Goal: Check status: Check status

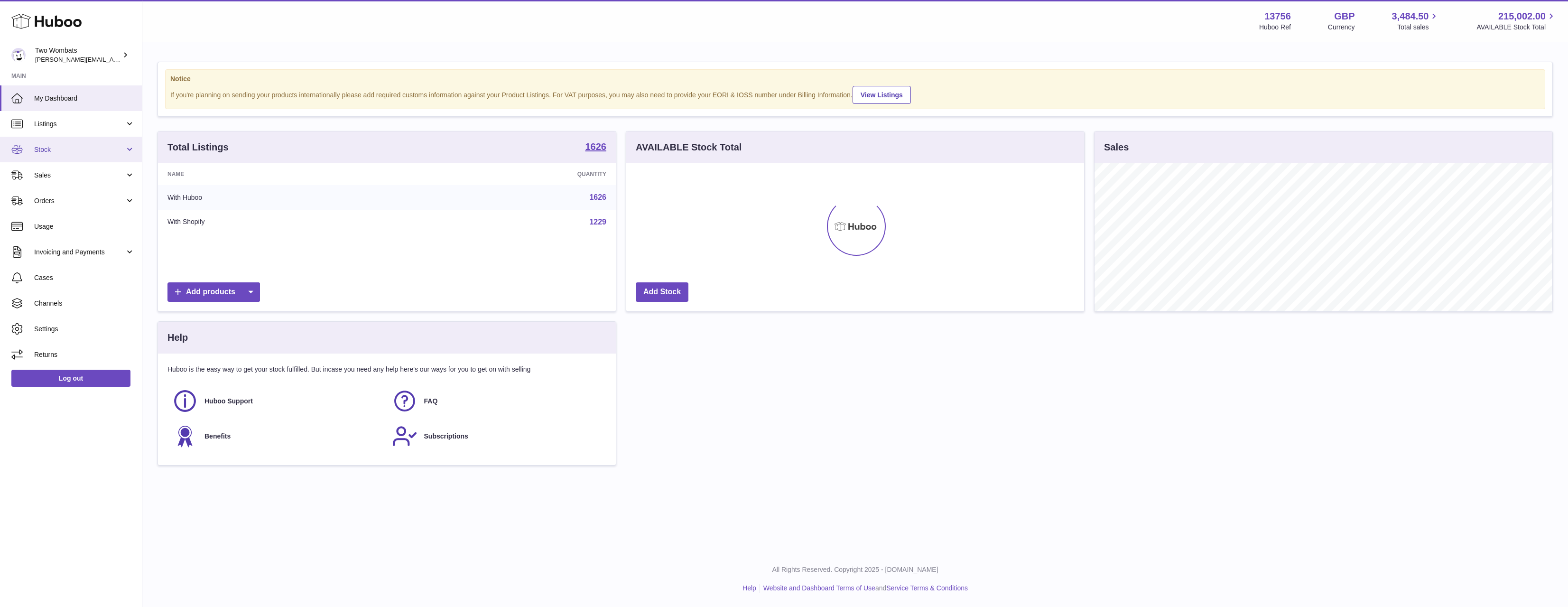
scroll to position [148, 458]
click at [77, 160] on link "Stock" at bounding box center [71, 150] width 142 height 26
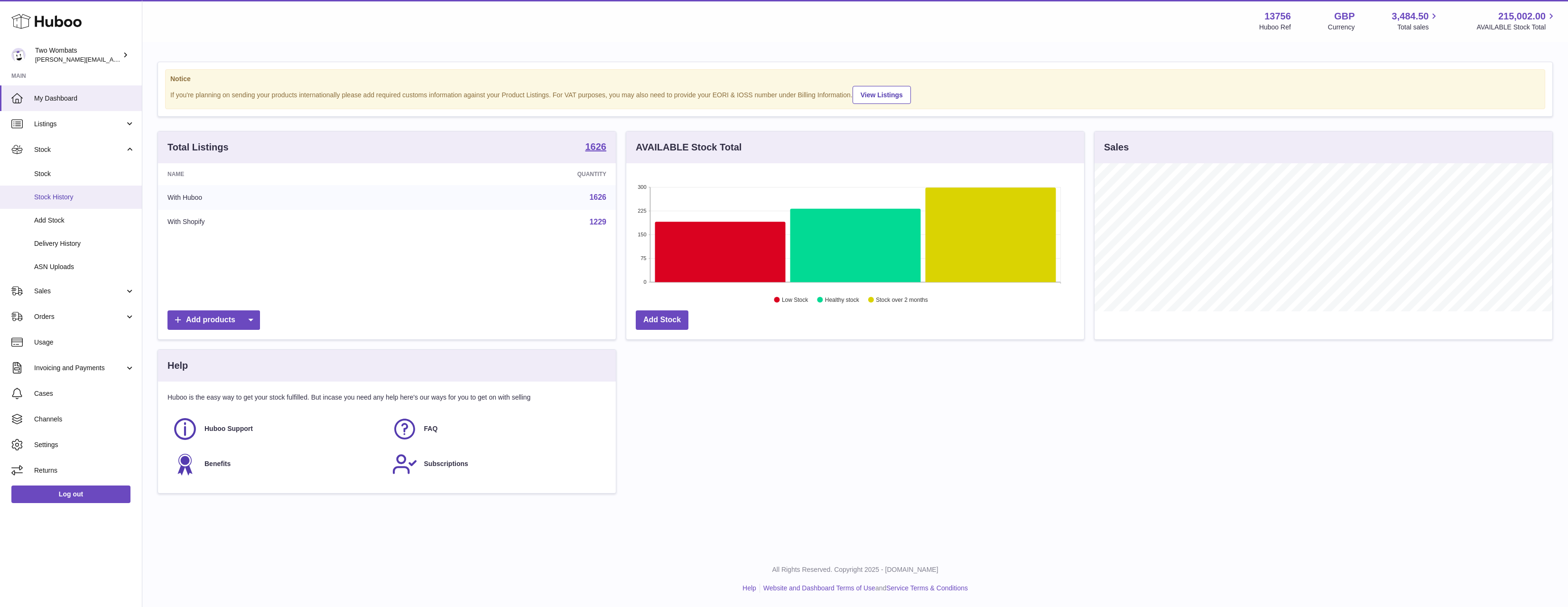
click at [73, 198] on span "Stock History" at bounding box center [84, 197] width 101 height 9
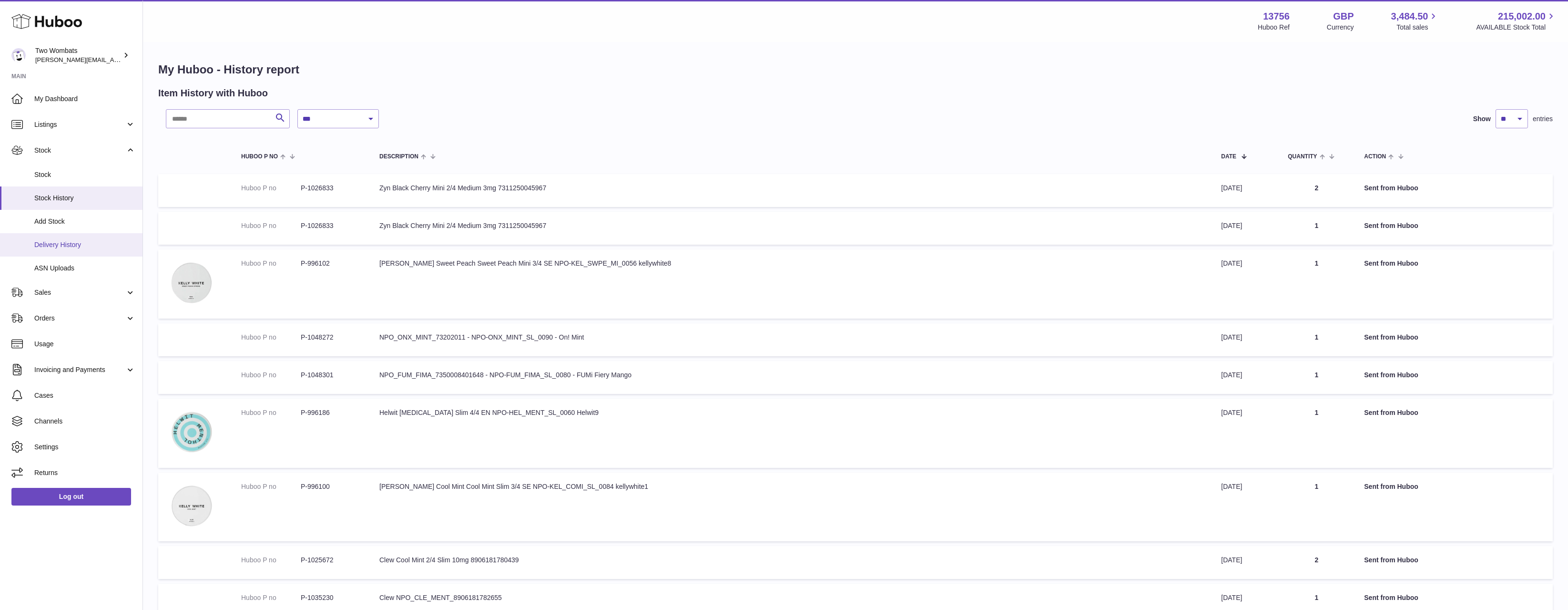
click at [80, 236] on link "Delivery History" at bounding box center [71, 245] width 142 height 23
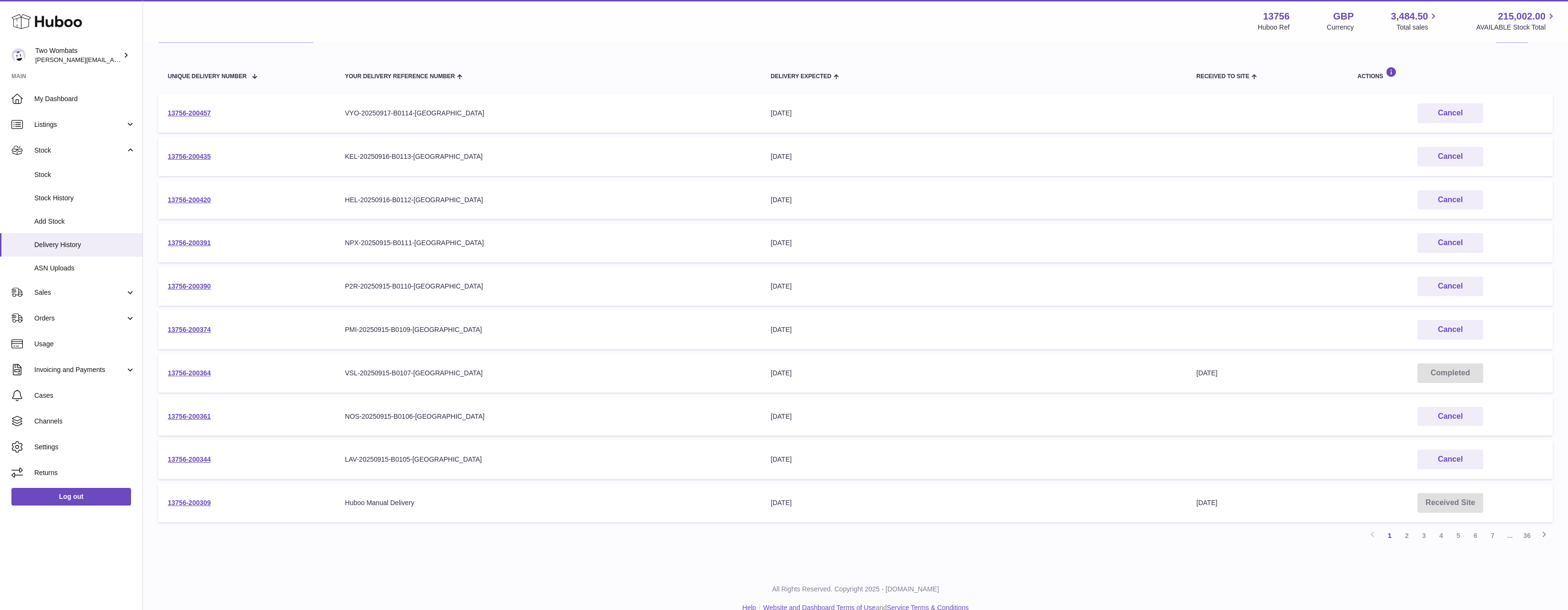
scroll to position [112, 0]
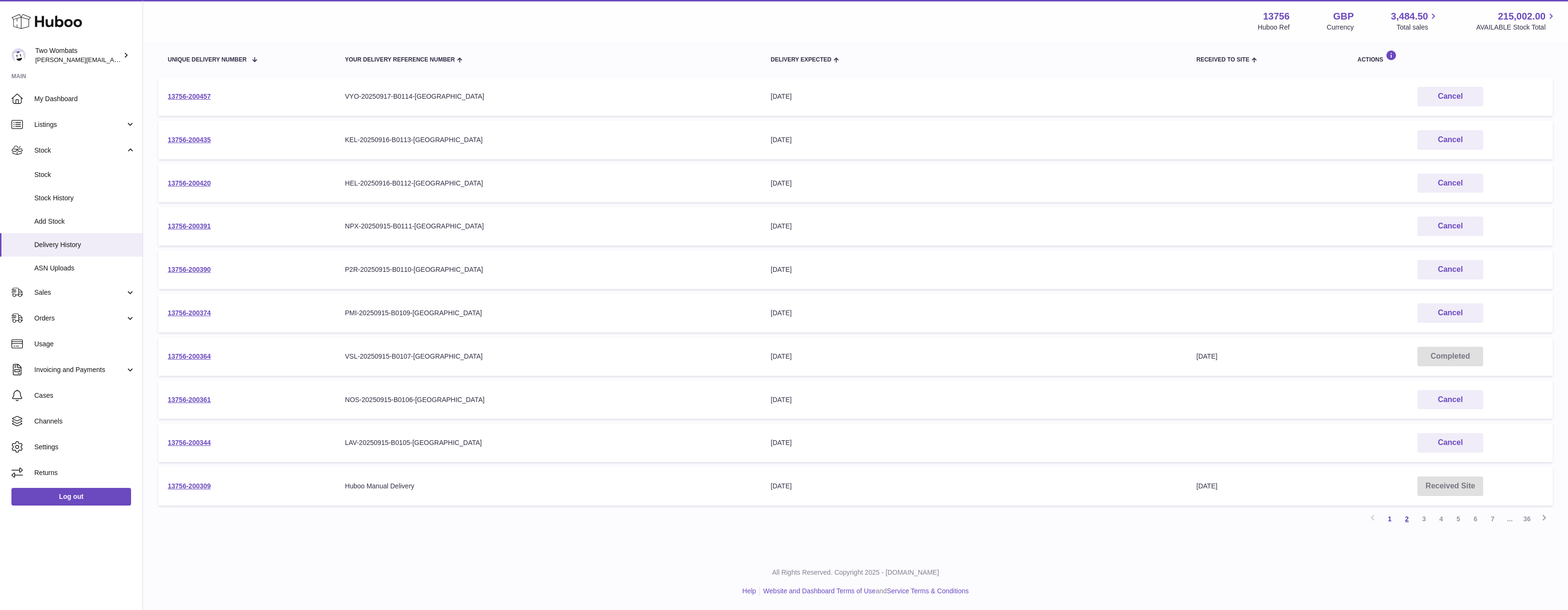
click at [1408, 521] on link "2" at bounding box center [1406, 518] width 17 height 17
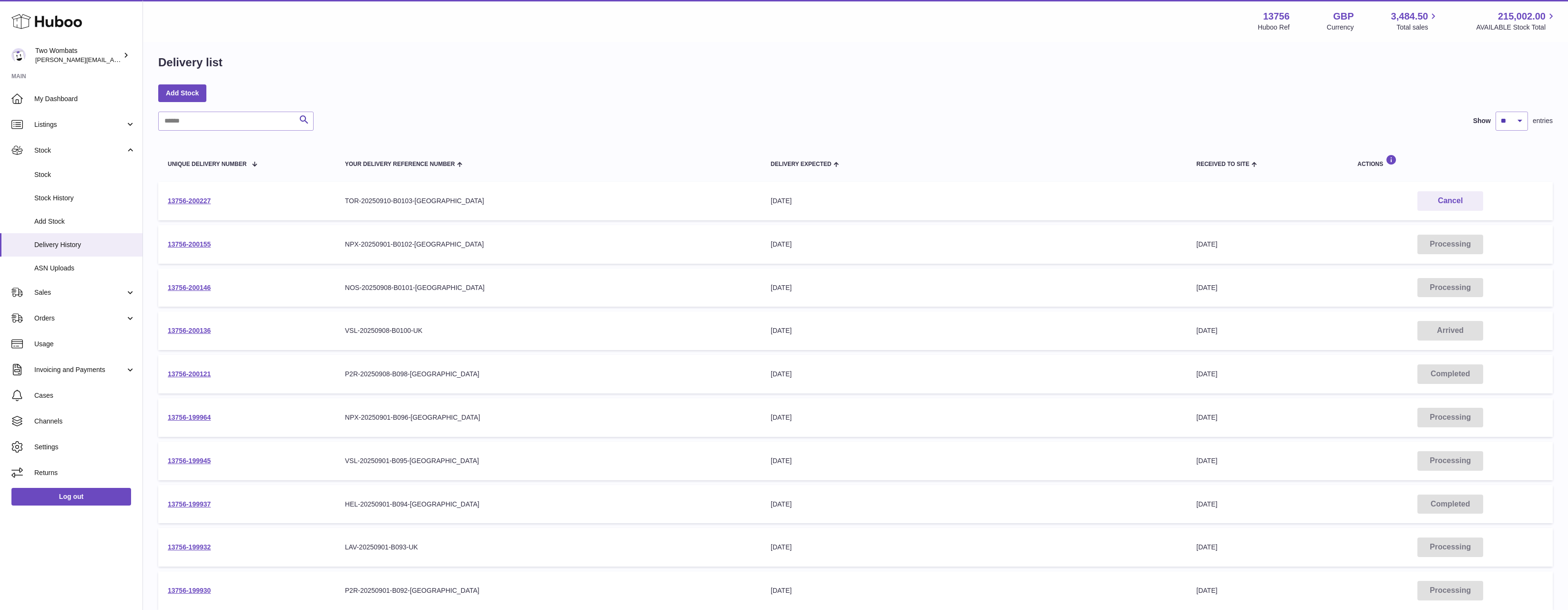
scroll to position [112, 0]
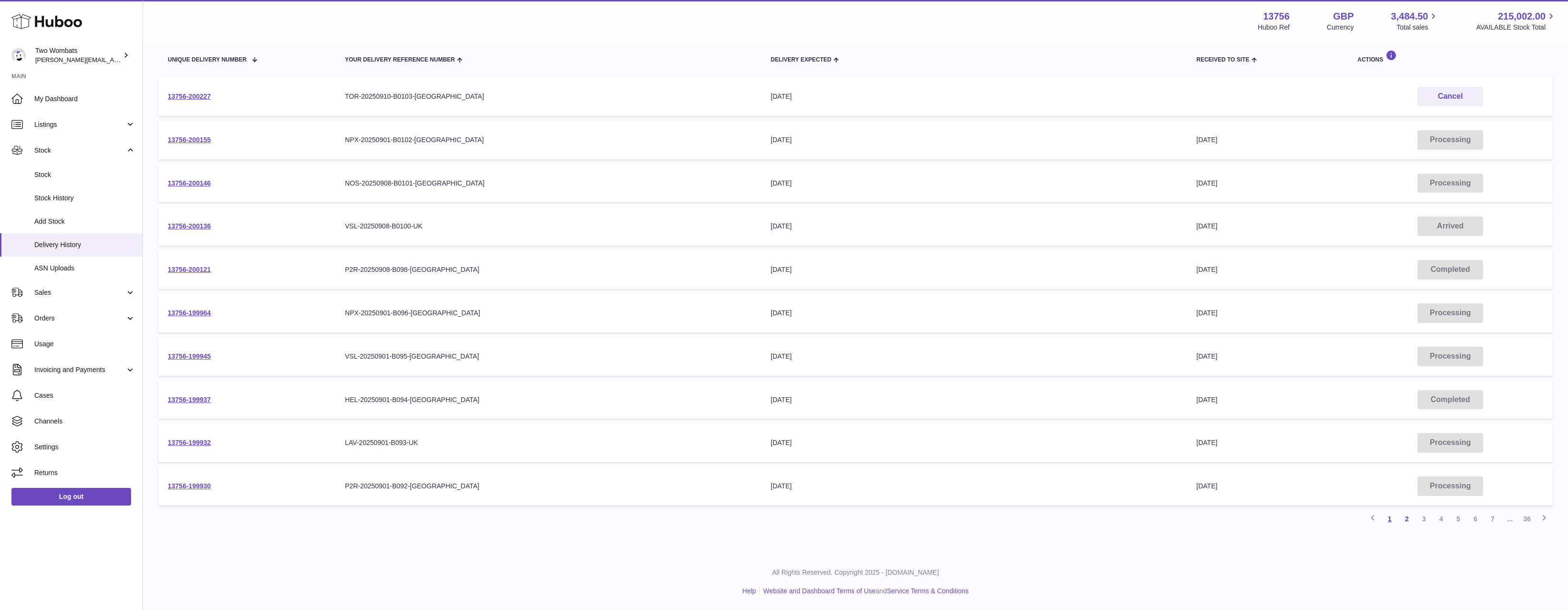
click at [1396, 521] on link "1" at bounding box center [1389, 518] width 17 height 17
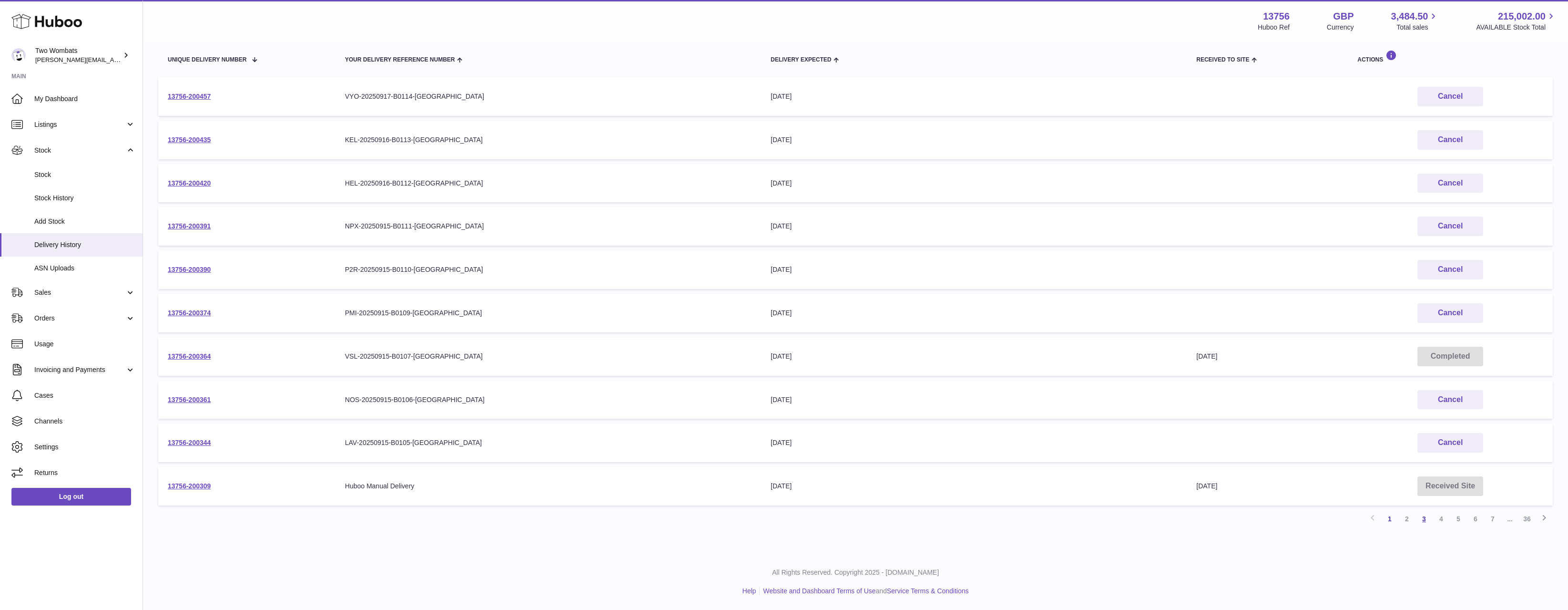
click at [1427, 518] on link "3" at bounding box center [1424, 518] width 17 height 17
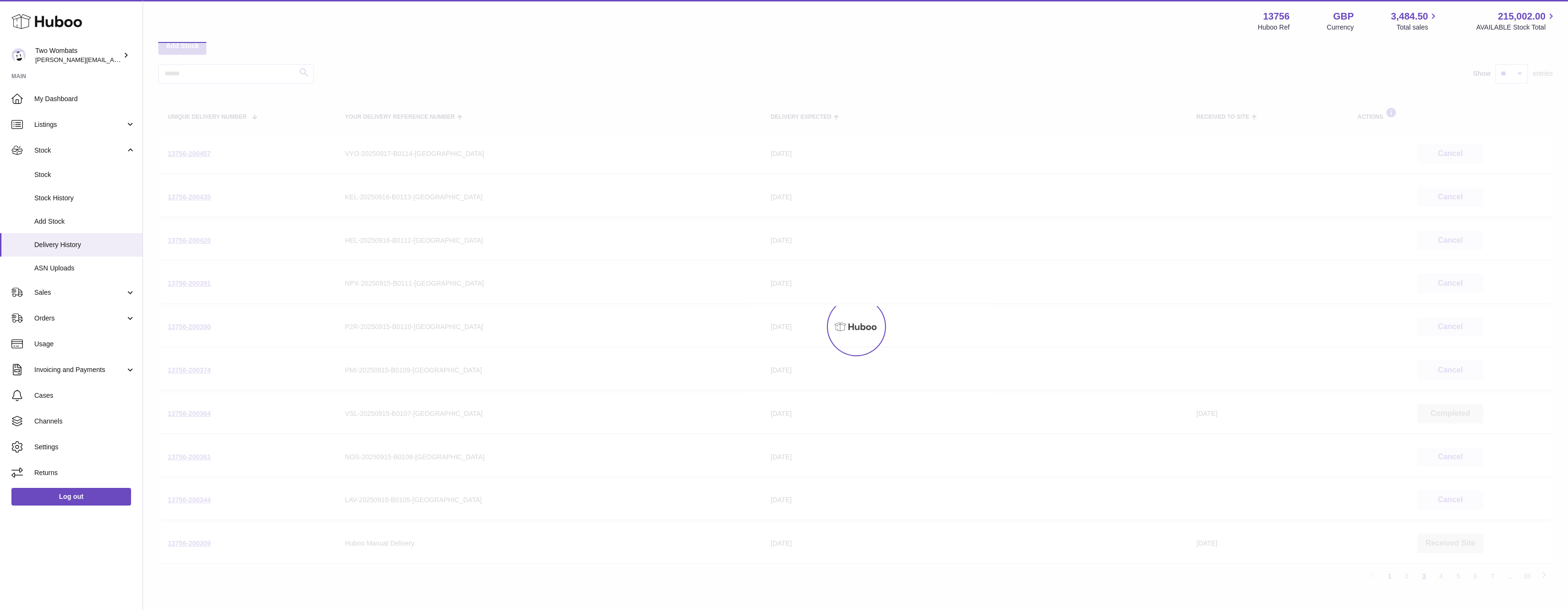
scroll to position [43, 0]
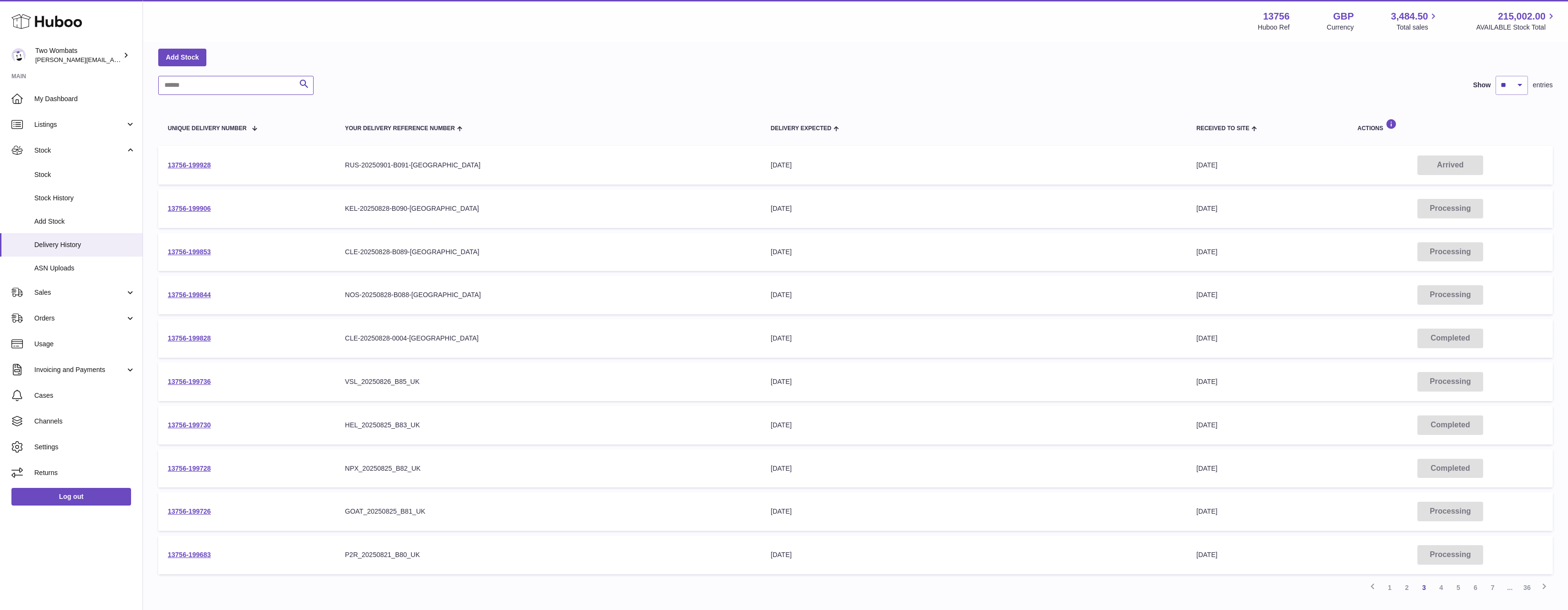
click at [233, 83] on input "text" at bounding box center [236, 86] width 155 height 19
type input "***"
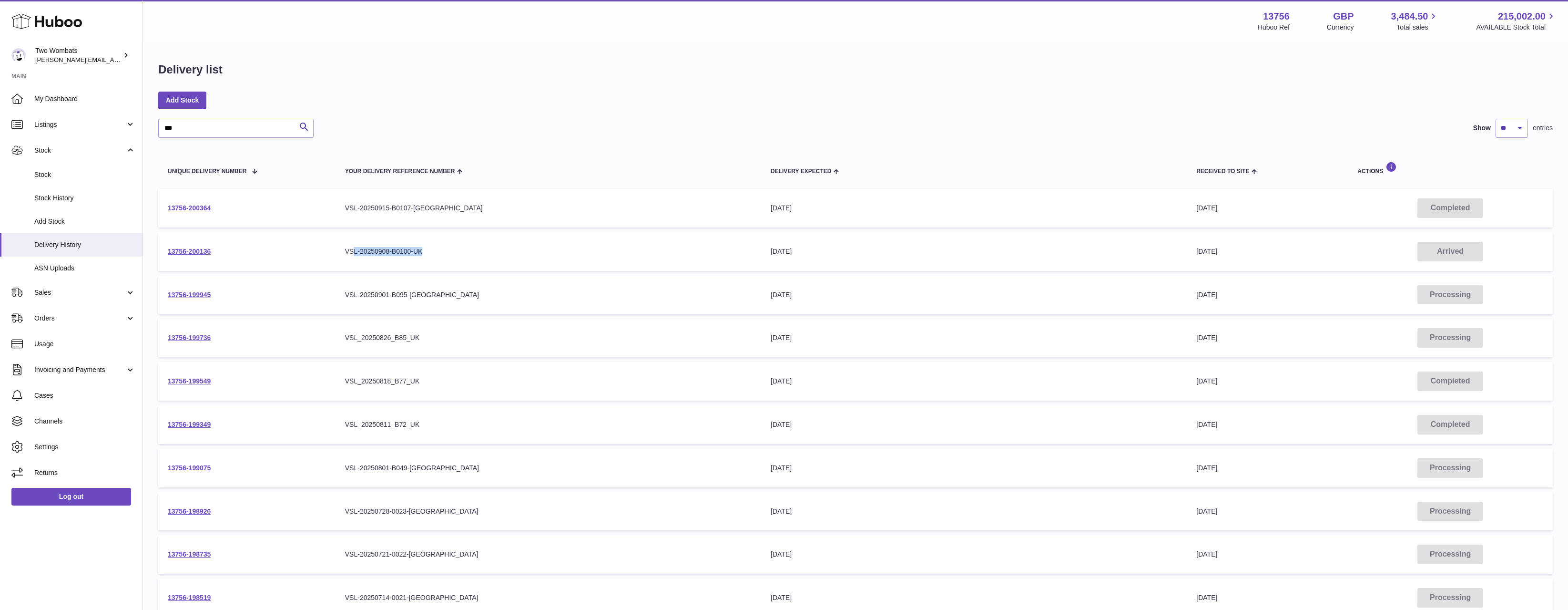
drag, startPoint x: 431, startPoint y: 251, endPoint x: 355, endPoint y: 249, distance: 76.0
click at [355, 249] on div "VSL-20250908-B0100-UK" at bounding box center [548, 251] width 406 height 9
click at [208, 254] on link "13756-200136" at bounding box center [189, 251] width 43 height 7
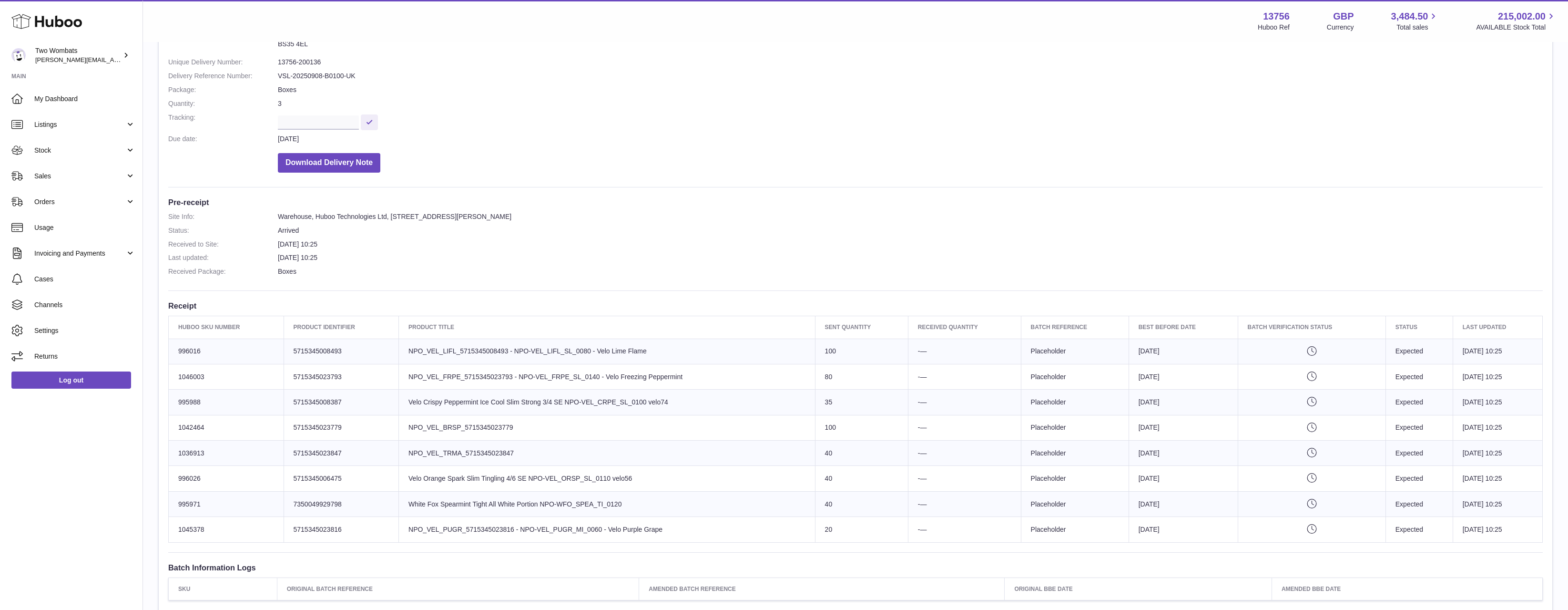
scroll to position [238, 0]
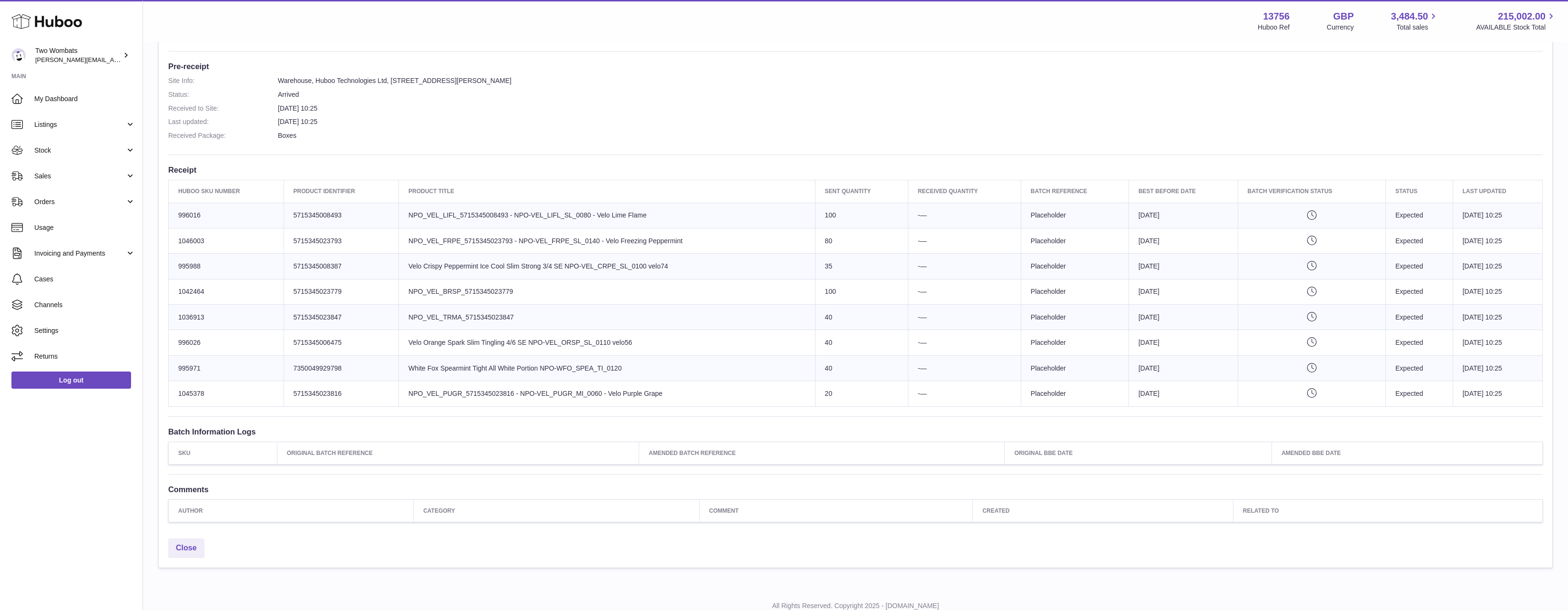
drag, startPoint x: 822, startPoint y: 360, endPoint x: 426, endPoint y: 210, distance: 423.5
click at [426, 210] on tbody "Huboo SKU Number 996016 Client Identifier 5715345008493 Product title NPO_VEL_L…" at bounding box center [855, 304] width 1374 height 203
click at [426, 210] on td "Product title NPO_VEL_LIFL_5715345008493 - NPO-VEL_LIFL_SL_0080 - Velo Lime Fla…" at bounding box center [607, 215] width 417 height 25
drag, startPoint x: 398, startPoint y: 206, endPoint x: 834, endPoint y: 382, distance: 470.2
click at [825, 380] on tbody "Huboo SKU Number 996016 Client Identifier 5715345008493 Product title NPO_VEL_L…" at bounding box center [855, 304] width 1374 height 203
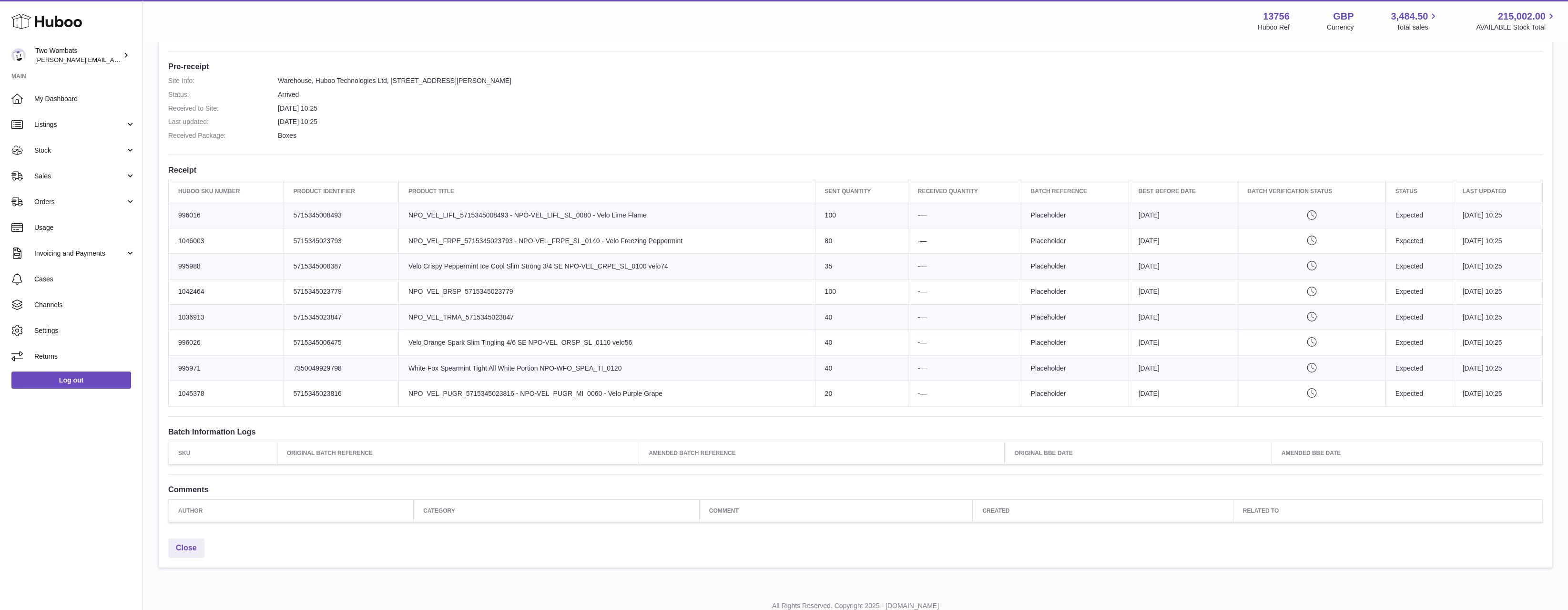
click at [834, 382] on td "Sent Quantity 20" at bounding box center [861, 393] width 93 height 25
drag, startPoint x: 838, startPoint y: 373, endPoint x: 464, endPoint y: 210, distance: 408.0
click at [464, 210] on tbody "Huboo SKU Number 996016 Client Identifier 5715345008493 Product title NPO_VEL_L…" at bounding box center [855, 304] width 1374 height 203
click at [464, 210] on td "Product title NPO_VEL_LIFL_5715345008493 - NPO-VEL_LIFL_SL_0080 - Velo Lime Fla…" at bounding box center [607, 215] width 417 height 25
drag, startPoint x: 410, startPoint y: 211, endPoint x: 1056, endPoint y: 390, distance: 670.3
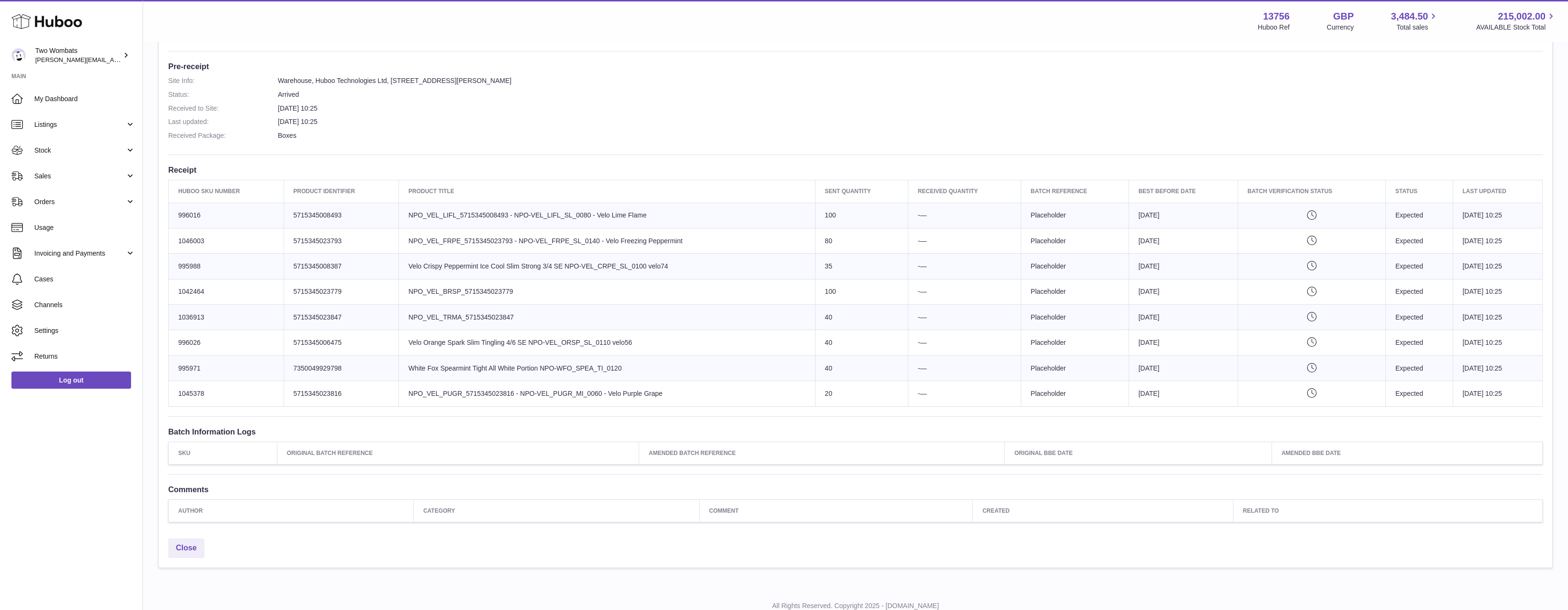
click at [1056, 390] on tbody "Huboo SKU Number 996016 Client Identifier 5715345008493 Product title NPO_VEL_L…" at bounding box center [855, 304] width 1374 height 203
click at [1056, 390] on td "Batch Reference Placeholder" at bounding box center [1074, 393] width 108 height 25
drag, startPoint x: 1185, startPoint y: 405, endPoint x: 436, endPoint y: 245, distance: 765.9
click at [441, 245] on tbody "Huboo SKU Number 996016 Client Identifier 5715345008493 Product title NPO_VEL_L…" at bounding box center [855, 304] width 1374 height 203
click at [401, 242] on td "Product title NPO_VEL_FRPE_5715345023793 - NPO-VEL_FRPE_SL_0140 - Velo Freezing…" at bounding box center [607, 240] width 417 height 25
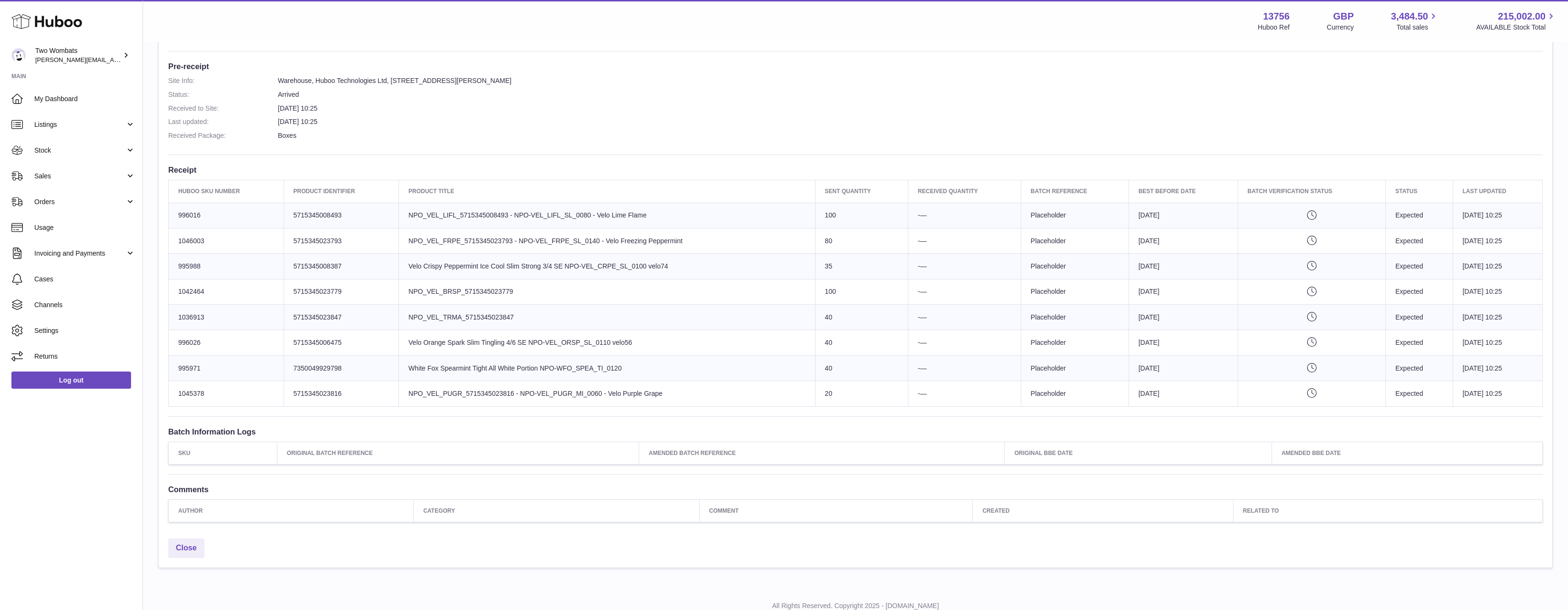
drag, startPoint x: 397, startPoint y: 207, endPoint x: 1065, endPoint y: 356, distance: 684.4
click at [1065, 356] on tbody "Huboo SKU Number 996016 Client Identifier 5715345008493 Product title NPO_VEL_L…" at bounding box center [855, 304] width 1374 height 203
click at [1065, 356] on td "Batch Reference Placeholder" at bounding box center [1074, 368] width 108 height 25
drag, startPoint x: 1494, startPoint y: 396, endPoint x: 507, endPoint y: 226, distance: 1001.5
click at [507, 226] on tbody "Huboo SKU Number 996016 Client Identifier 5715345008493 Product title NPO_VEL_L…" at bounding box center [855, 304] width 1374 height 203
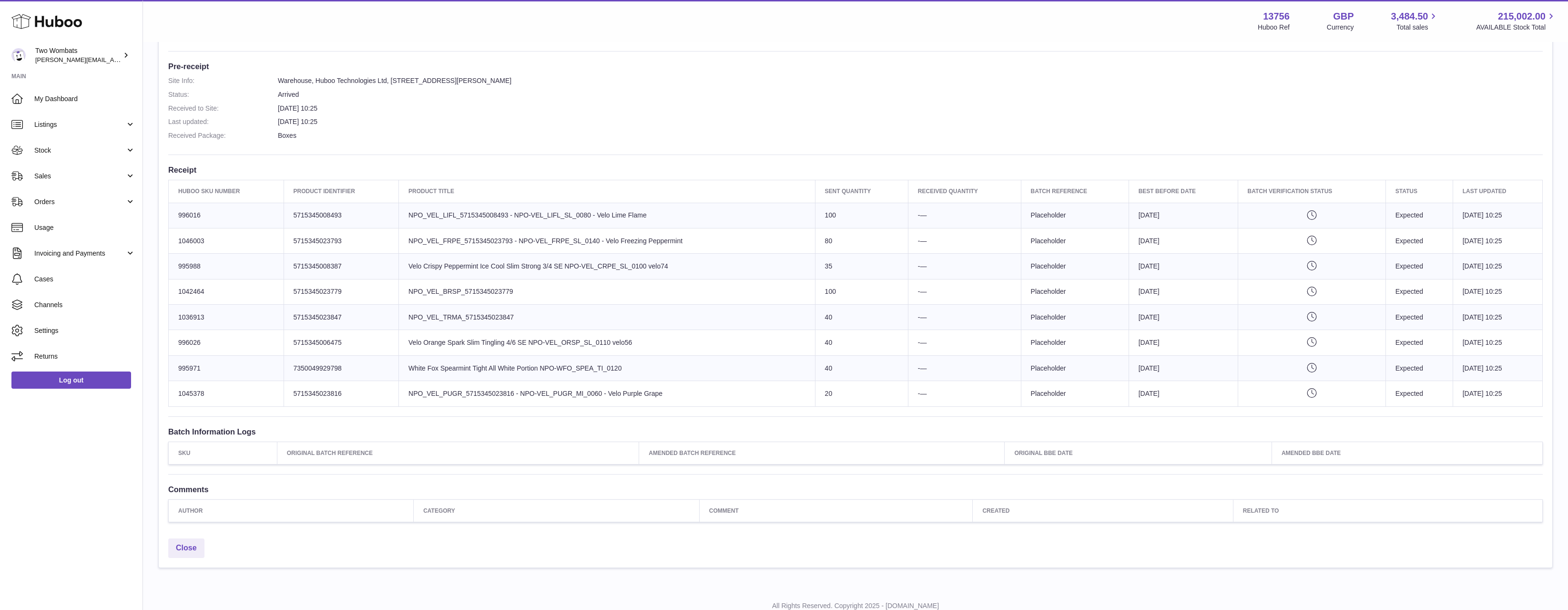
click at [507, 226] on td "Product title NPO_VEL_LIFL_5715345008493 - NPO-VEL_LIFL_SL_0080 - Velo Lime Fla…" at bounding box center [607, 215] width 417 height 25
drag, startPoint x: 680, startPoint y: 363, endPoint x: 599, endPoint y: 300, distance: 102.6
click at [599, 301] on tbody "Huboo SKU Number 996016 Client Identifier 5715345008493 Product title NPO_VEL_L…" at bounding box center [855, 304] width 1374 height 203
click at [599, 300] on td "Product title NPO_VEL_BRSP_5715345023779" at bounding box center [607, 291] width 417 height 25
drag, startPoint x: 667, startPoint y: 390, endPoint x: 507, endPoint y: 296, distance: 185.6
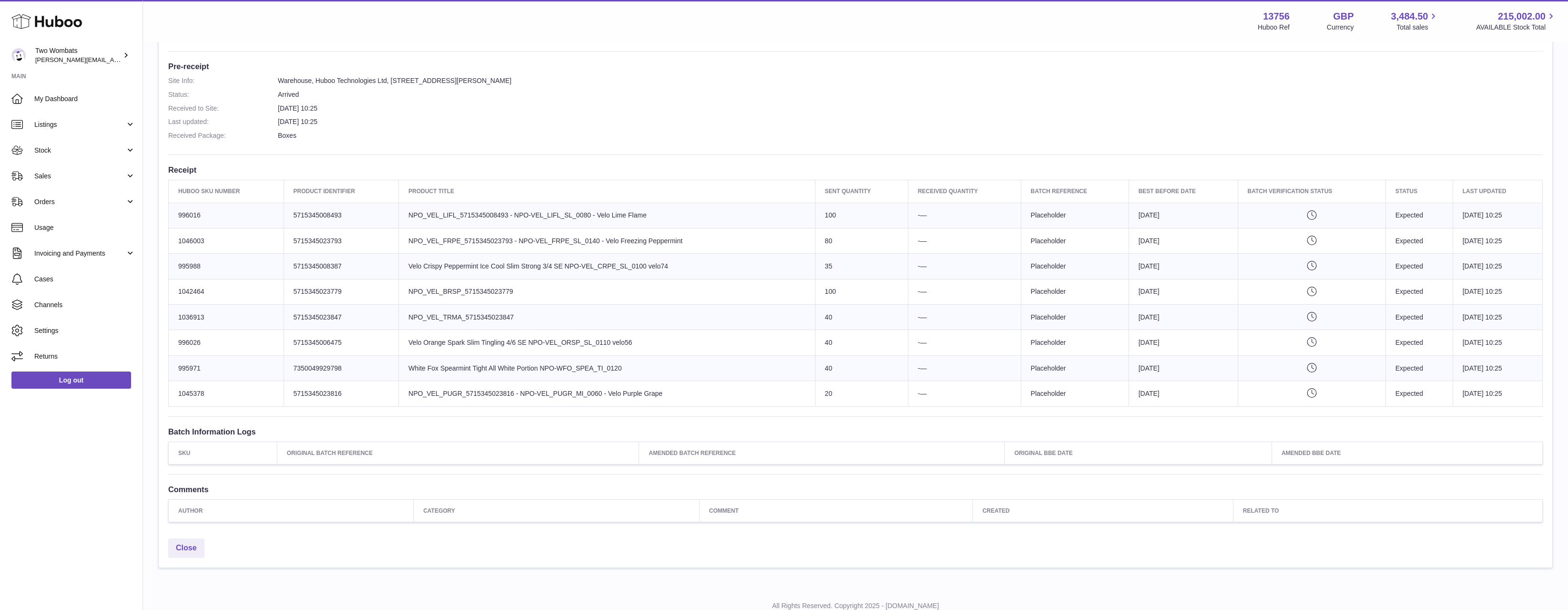
click at [507, 296] on tbody "Huboo SKU Number 996016 Client Identifier 5715345008493 Product title NPO_VEL_L…" at bounding box center [855, 304] width 1374 height 203
click at [507, 296] on td "Product title NPO_VEL_BRSP_5715345023779" at bounding box center [607, 291] width 417 height 25
drag, startPoint x: 492, startPoint y: 257, endPoint x: 654, endPoint y: 379, distance: 202.8
click at [654, 378] on tbody "Huboo SKU Number 996016 Client Identifier 5715345008493 Product title NPO_VEL_L…" at bounding box center [855, 304] width 1374 height 203
click at [656, 380] on td "Product title White Fox Spearmint Tight All White Portion NPO-WFO_SPEA_TI_0120" at bounding box center [607, 368] width 417 height 25
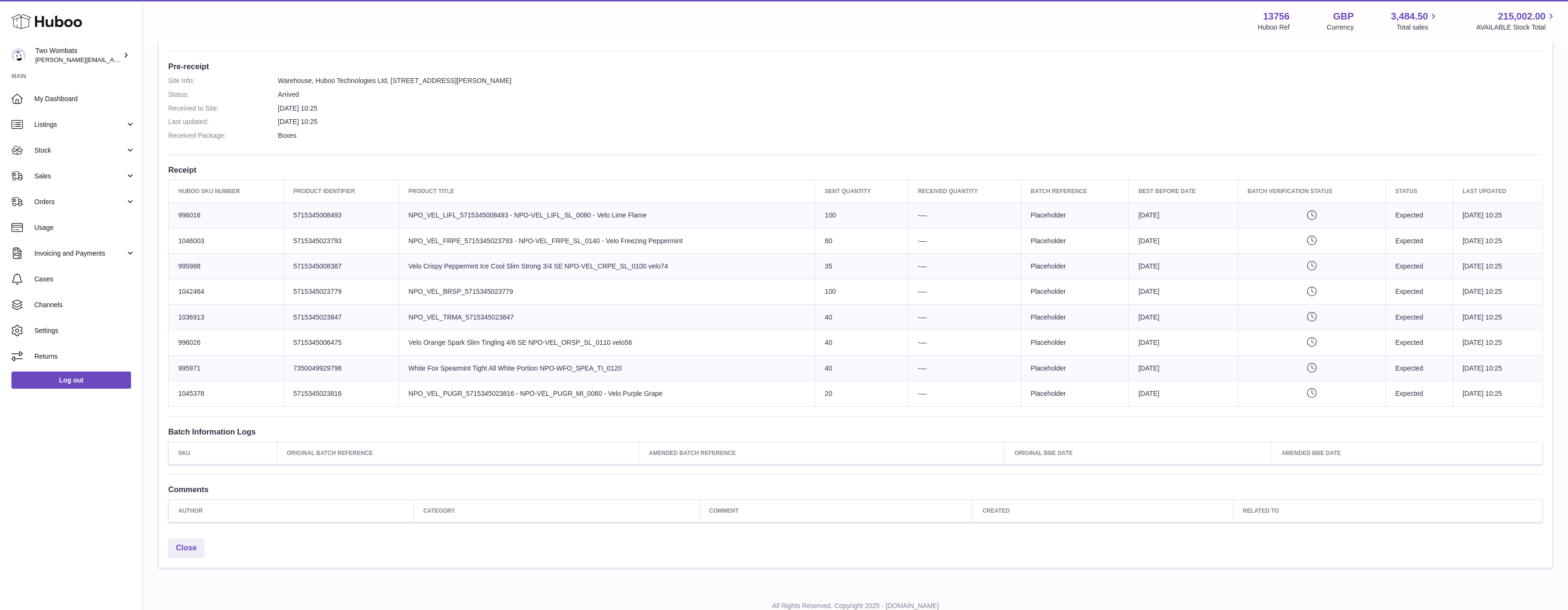
drag, startPoint x: 649, startPoint y: 375, endPoint x: 393, endPoint y: 241, distance: 288.9
click at [393, 241] on tbody "Huboo SKU Number 996016 Client Identifier 5715345008493 Product title NPO_VEL_L…" at bounding box center [855, 304] width 1374 height 203
click at [393, 241] on td "Client Identifier 5715345023793" at bounding box center [341, 240] width 115 height 25
drag, startPoint x: 393, startPoint y: 241, endPoint x: 800, endPoint y: 364, distance: 425.2
click at [800, 364] on tbody "Huboo SKU Number 996016 Client Identifier 5715345008493 Product title NPO_VEL_L…" at bounding box center [855, 304] width 1374 height 203
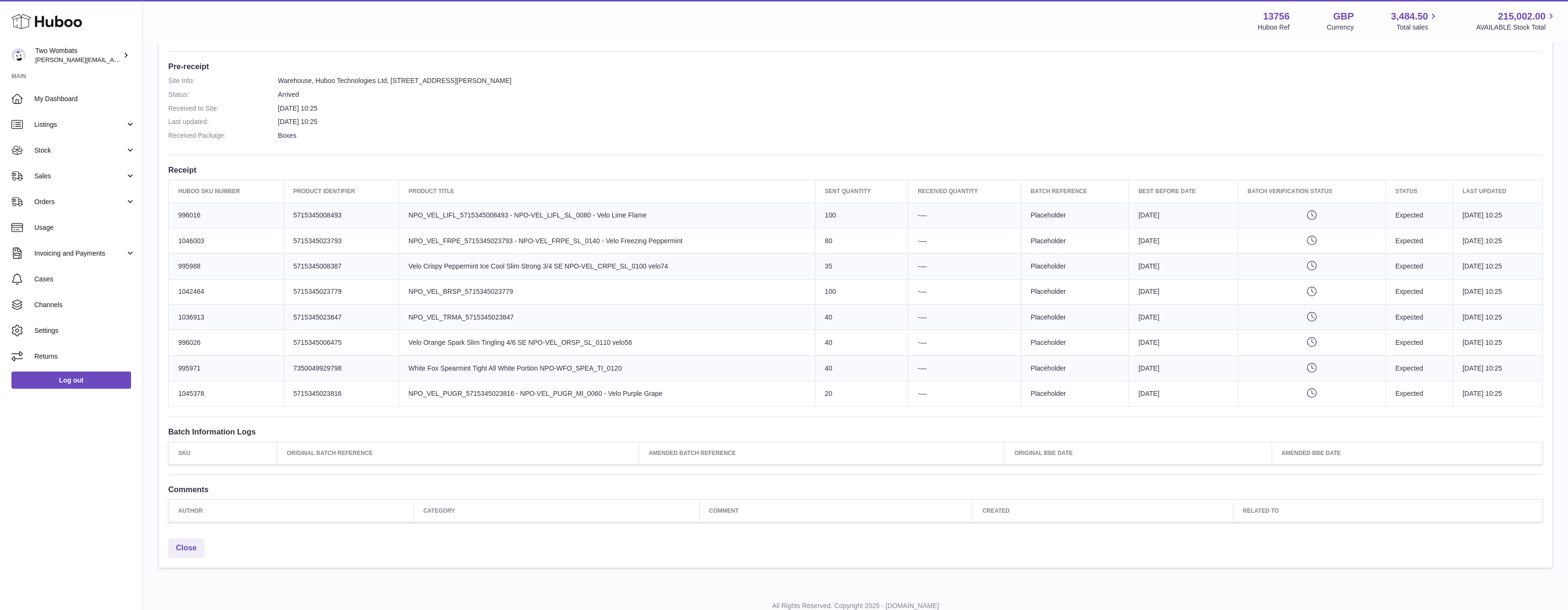
click at [800, 364] on td "Product title White Fox Spearmint Tight All White Portion NPO-WFO_SPEA_TI_0120" at bounding box center [607, 368] width 417 height 25
drag, startPoint x: 722, startPoint y: 337, endPoint x: 394, endPoint y: 237, distance: 342.9
click at [394, 237] on tbody "Huboo SKU Number 996016 Client Identifier 5715345008493 Product title NPO_VEL_L…" at bounding box center [855, 304] width 1374 height 203
click at [399, 237] on td "Product title NPO_VEL_FRPE_5715345023793 - NPO-VEL_FRPE_SL_0140 - Velo Freezing…" at bounding box center [607, 240] width 417 height 25
drag, startPoint x: 394, startPoint y: 237, endPoint x: 797, endPoint y: 335, distance: 414.7
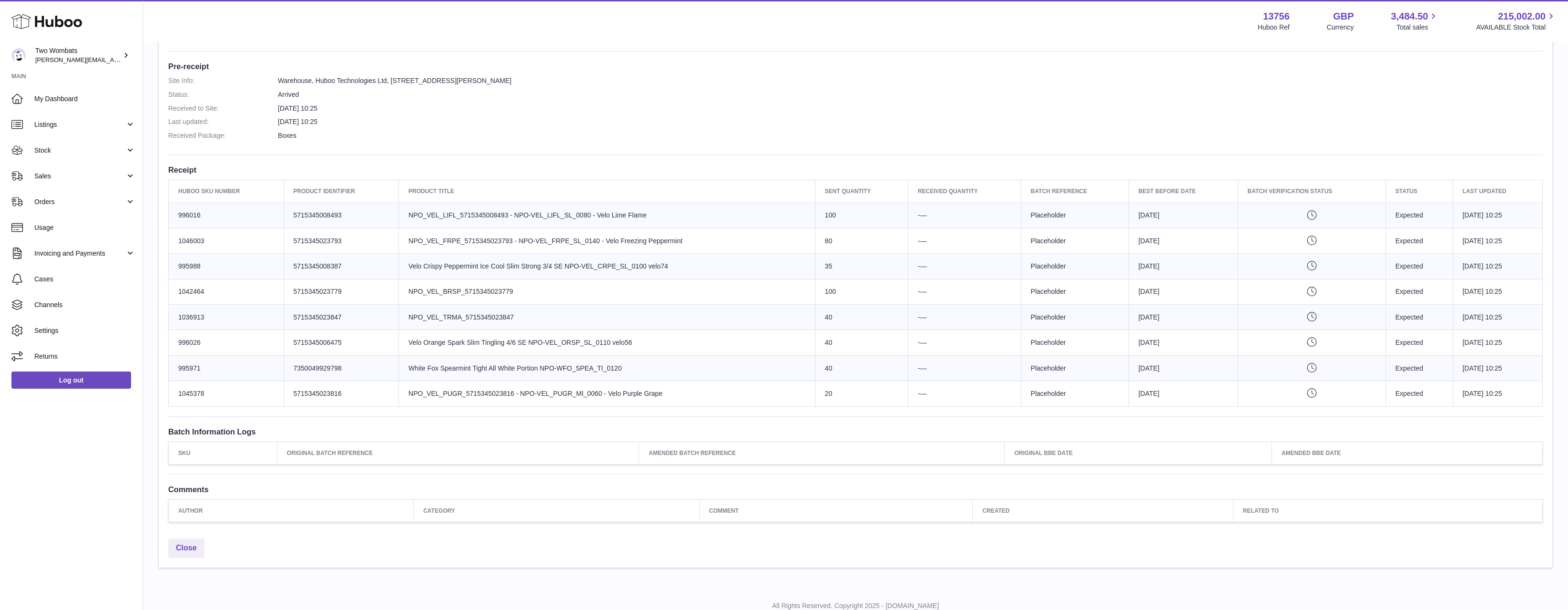
click at [797, 335] on tbody "Huboo SKU Number 996016 Client Identifier 5715345008493 Product title NPO_VEL_L…" at bounding box center [855, 304] width 1374 height 203
click at [797, 335] on td "Product title Velo Orange Spark Slim Tingling 4/6 SE NPO-VEL_ORSP_SL_0110 velo56" at bounding box center [607, 342] width 417 height 25
drag, startPoint x: 763, startPoint y: 313, endPoint x: 501, endPoint y: 265, distance: 266.4
click at [501, 265] on tbody "Huboo SKU Number 996016 Client Identifier 5715345008493 Product title NPO_VEL_L…" at bounding box center [855, 304] width 1374 height 203
click at [501, 265] on td "Product title Velo Crispy Peppermint Ice Cool Slim Strong 3/4 SE NPO-VEL_CRPE_S…" at bounding box center [607, 266] width 417 height 25
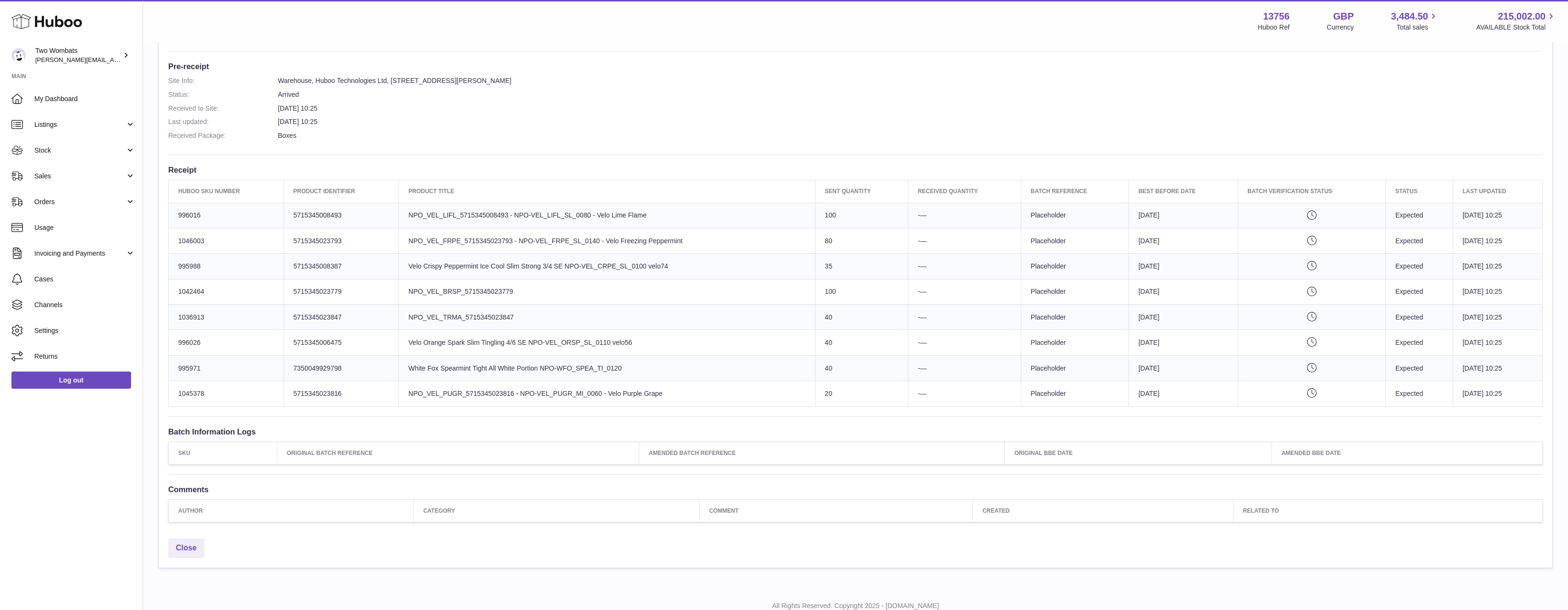
drag, startPoint x: 501, startPoint y: 265, endPoint x: 754, endPoint y: 350, distance: 266.9
click at [754, 350] on tbody "Huboo SKU Number 996016 Client Identifier 5715345008493 Product title NPO_VEL_L…" at bounding box center [855, 304] width 1374 height 203
click at [754, 350] on td "Product title Velo Orange Spark Slim Tingling 4/6 SE NPO-VEL_ORSP_SL_0110 velo56" at bounding box center [607, 342] width 417 height 25
drag, startPoint x: 754, startPoint y: 350, endPoint x: 627, endPoint y: 301, distance: 136.1
click at [627, 301] on tbody "Huboo SKU Number 996016 Client Identifier 5715345008493 Product title NPO_VEL_L…" at bounding box center [855, 304] width 1374 height 203
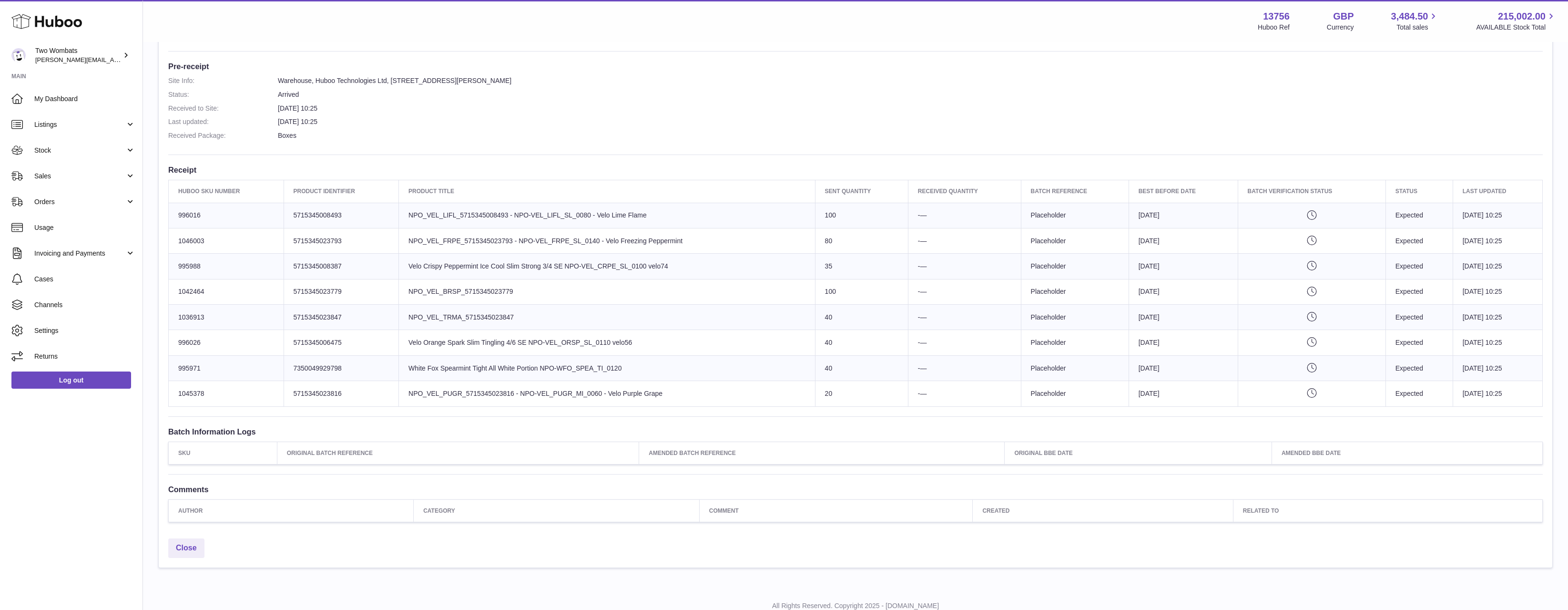
click at [627, 301] on td "Product title NPO_VEL_BRSP_5715345023779" at bounding box center [607, 291] width 417 height 25
drag, startPoint x: 675, startPoint y: 364, endPoint x: 385, endPoint y: 244, distance: 313.8
click at [385, 244] on tbody "Huboo SKU Number 996016 Client Identifier 5715345008493 Product title NPO_VEL_L…" at bounding box center [855, 304] width 1374 height 203
click at [385, 244] on td "Client Identifier 5715345023793" at bounding box center [341, 240] width 115 height 25
